Goal: Transaction & Acquisition: Purchase product/service

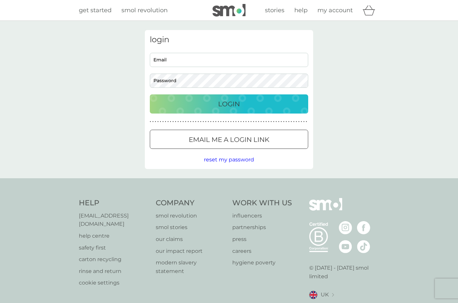
click at [186, 57] on input "Email" at bounding box center [229, 60] width 158 height 14
type input "[EMAIL_ADDRESS][DOMAIN_NAME]"
click at [236, 108] on p "Login" at bounding box center [229, 104] width 22 height 11
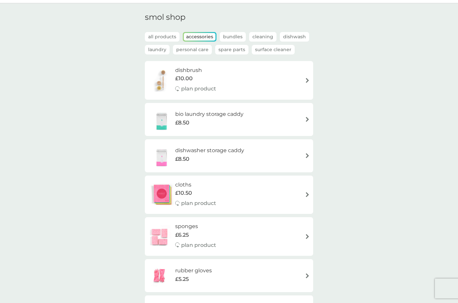
scroll to position [33, 0]
